Goal: Information Seeking & Learning: Learn about a topic

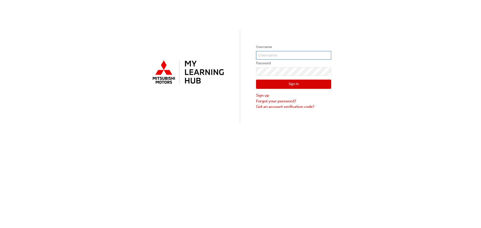
click at [270, 55] on input "text" at bounding box center [293, 55] width 75 height 9
type input "0005001953"
click button "Sign In" at bounding box center [293, 85] width 75 height 10
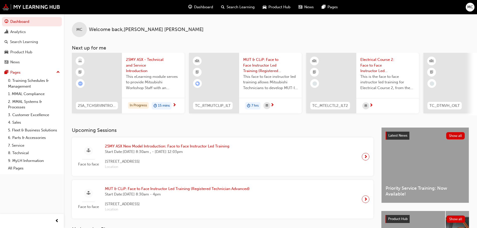
click at [111, 81] on div at bounding box center [97, 83] width 50 height 61
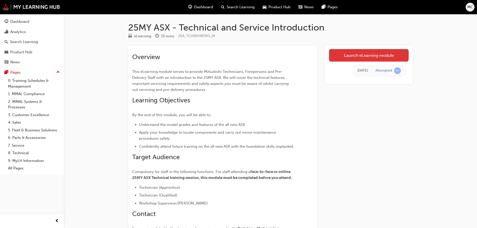
click at [355, 54] on link "Launch eLearning module" at bounding box center [369, 55] width 80 height 13
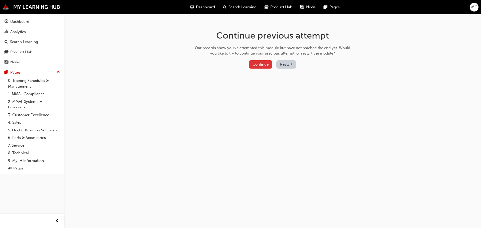
click at [265, 63] on button "Continue" at bounding box center [261, 64] width 24 height 8
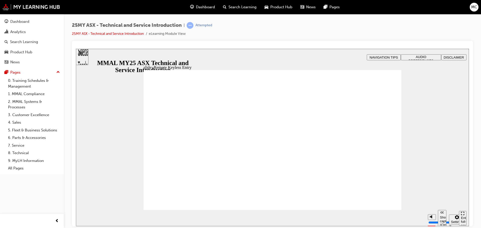
drag, startPoint x: 160, startPoint y: 171, endPoint x: 223, endPoint y: 175, distance: 63.3
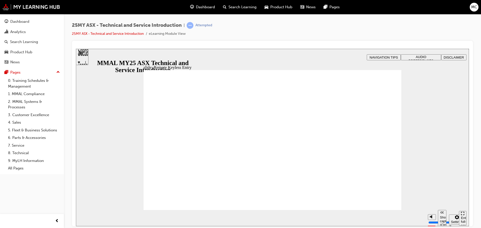
type input "15"
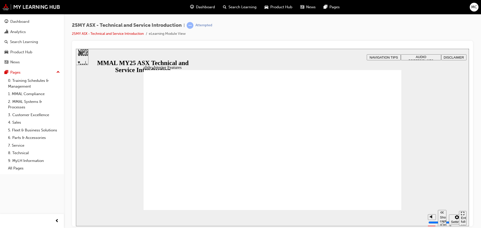
type input "2"
type input "8"
type input "2"
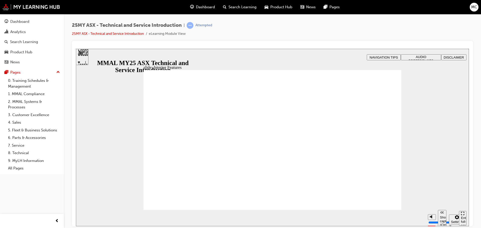
type input "8"
type input "9"
type input "2"
type input "9"
type input "2"
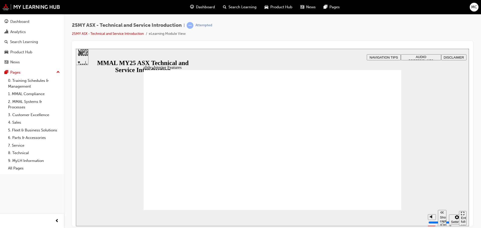
type input "9"
type input "2"
type input "9"
type input "2"
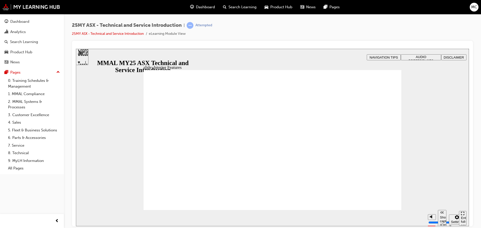
type input "9"
type input "10"
type input "2"
type input "10"
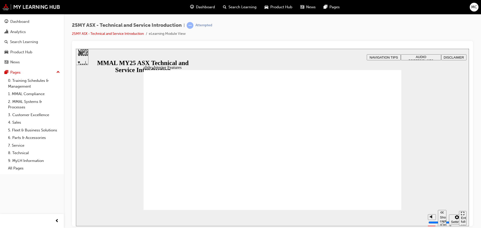
type input "2"
type input "10"
drag, startPoint x: 342, startPoint y: 174, endPoint x: 343, endPoint y: 166, distance: 8.5
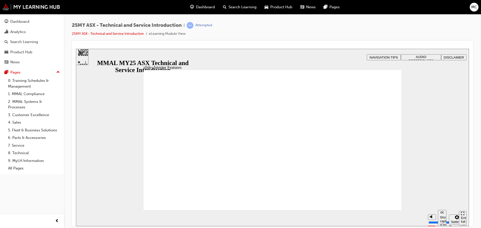
type input "17"
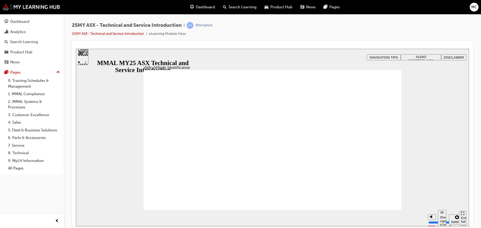
drag, startPoint x: 387, startPoint y: 89, endPoint x: 385, endPoint y: 103, distance: 14.9
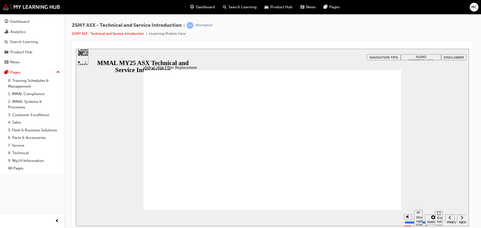
drag, startPoint x: 161, startPoint y: 167, endPoint x: 162, endPoint y: 175, distance: 8.3
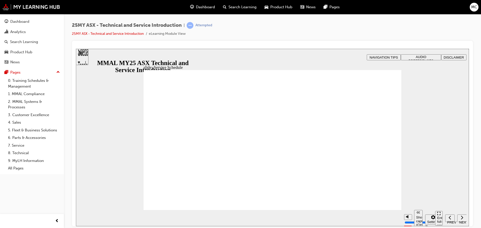
click at [384, 211] on section "Play (Ctrl+Alt+P) Replay (Ctrl+Alt+R) Show captions (Ctrl+Alt+C) Playback speed…" at bounding box center [272, 218] width 393 height 16
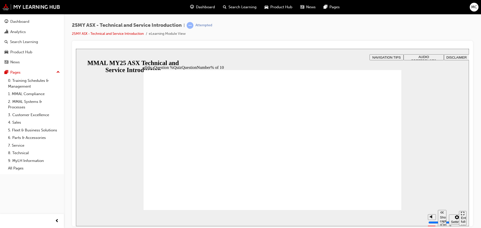
radio input "true"
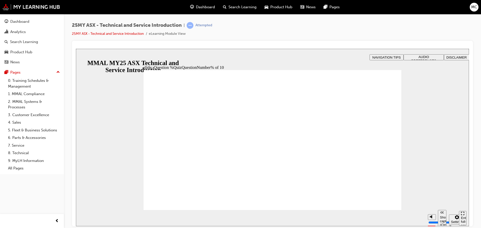
radio input "true"
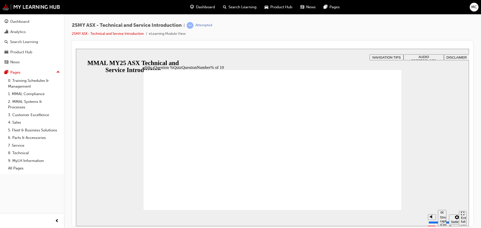
radio input "true"
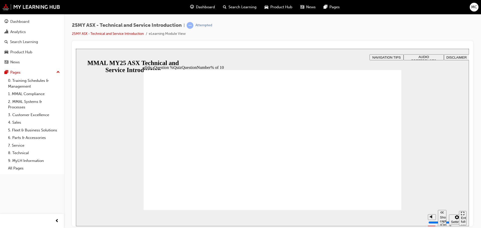
radio input "true"
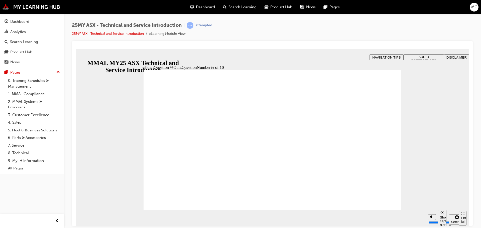
radio input "true"
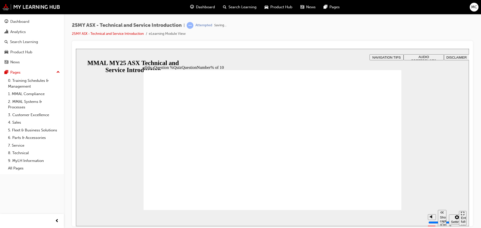
radio input "true"
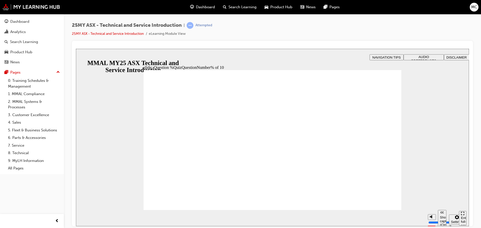
radio input "true"
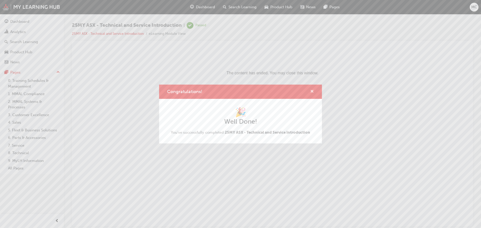
click at [313, 92] on span "cross-icon" at bounding box center [312, 92] width 4 height 5
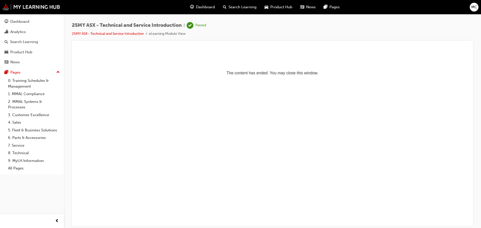
drag, startPoint x: 233, startPoint y: 45, endPoint x: 476, endPoint y: 7, distance: 245.6
click at [476, 7] on span "MC" at bounding box center [474, 7] width 6 height 6
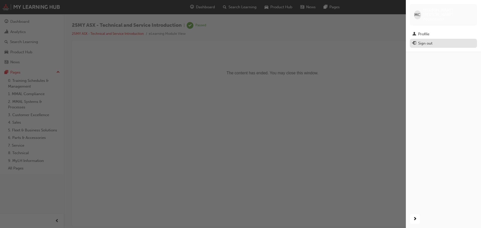
click at [435, 40] on div "Sign out" at bounding box center [443, 43] width 62 height 6
